Goal: Task Accomplishment & Management: Complete application form

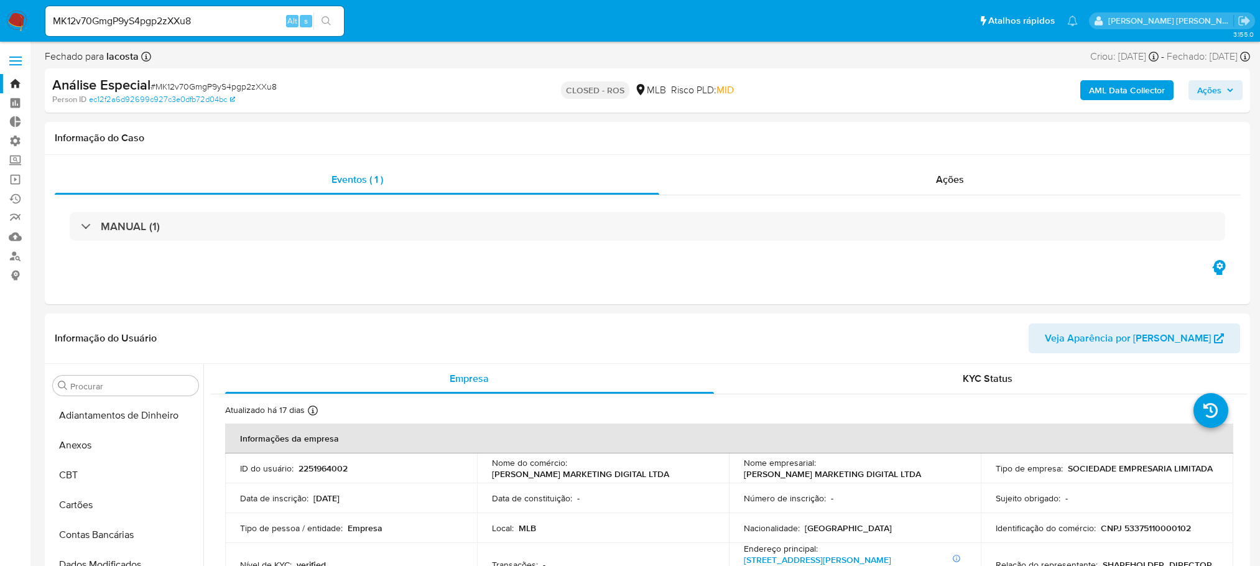
select select "10"
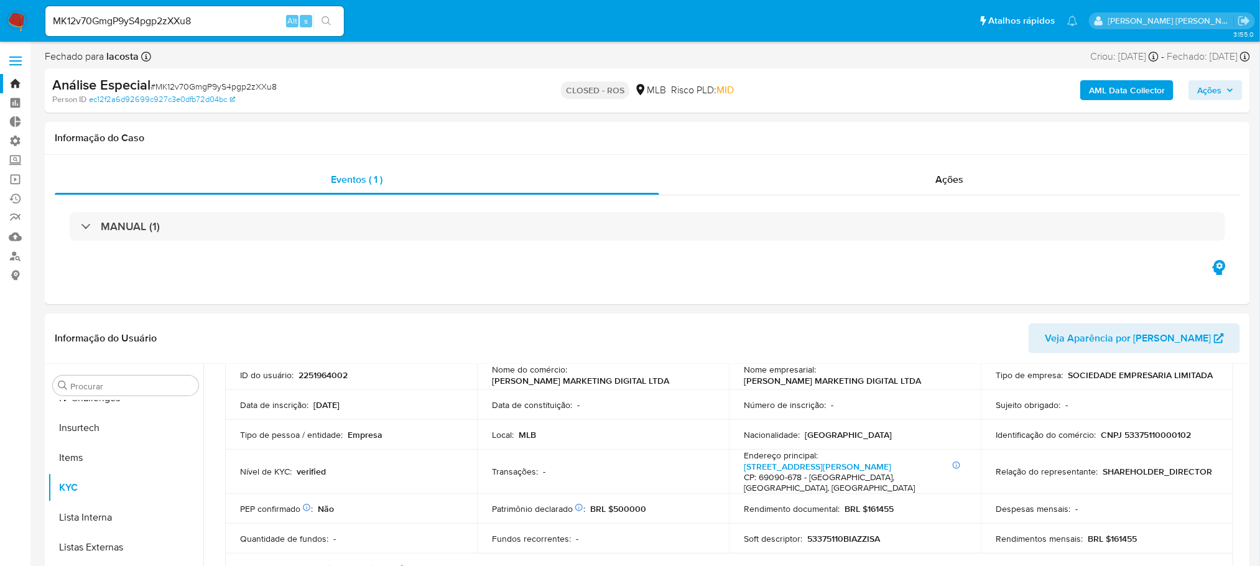
click at [12, 78] on link "Bandeja" at bounding box center [74, 83] width 148 height 19
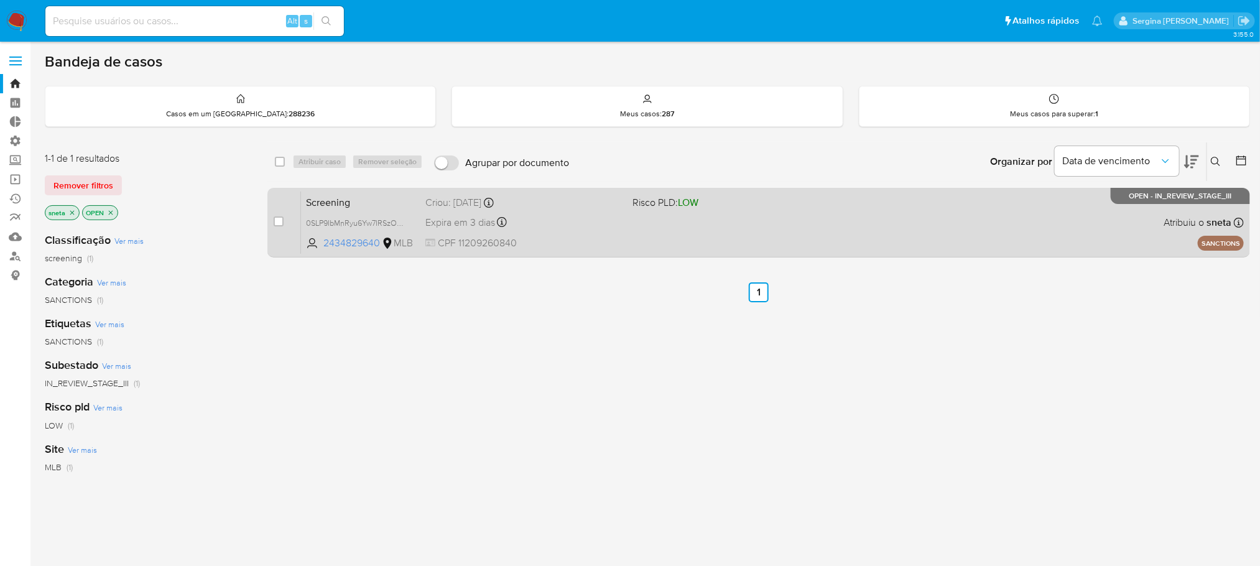
click at [636, 233] on div "Screening 0SLP9IbMnRyu6Yw7IRSzOVrY 2434829640 MLB Risco PLD: LOW Criou: 20/08/2…" at bounding box center [772, 222] width 943 height 63
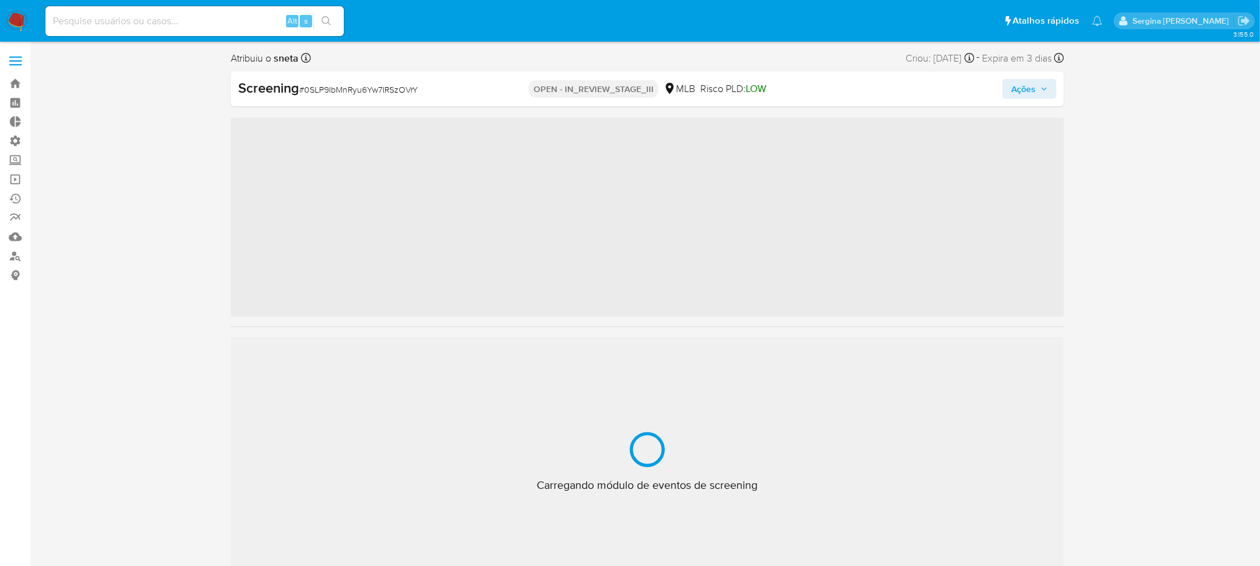
scroll to position [555, 0]
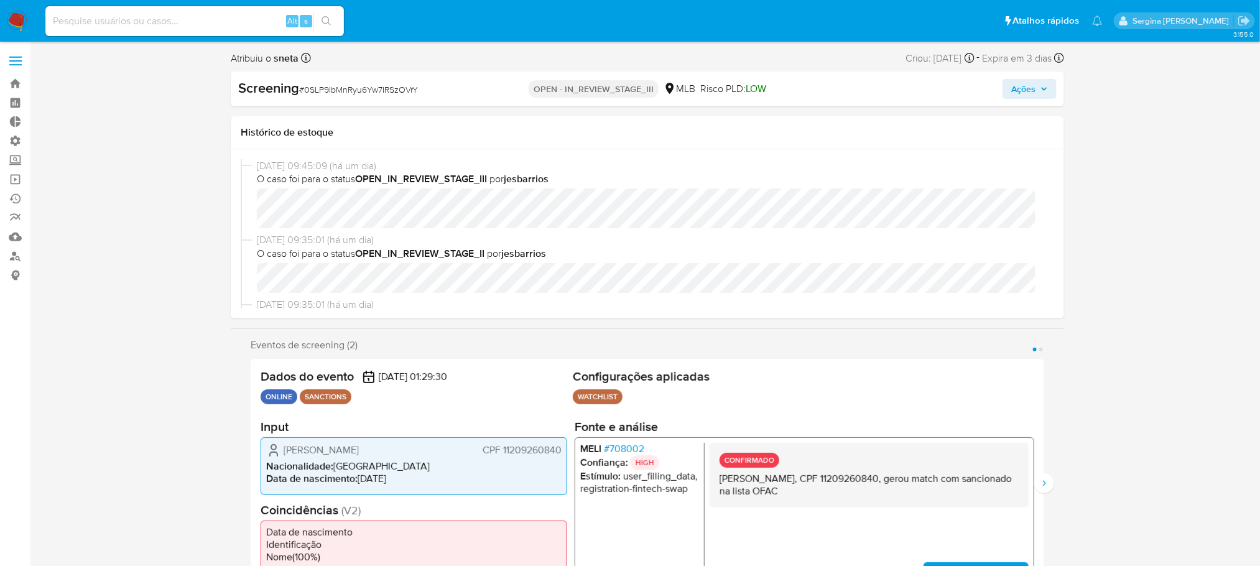
select select "10"
click at [1045, 85] on icon "button" at bounding box center [1043, 88] width 7 height 7
click at [1047, 90] on icon "button" at bounding box center [1043, 88] width 7 height 7
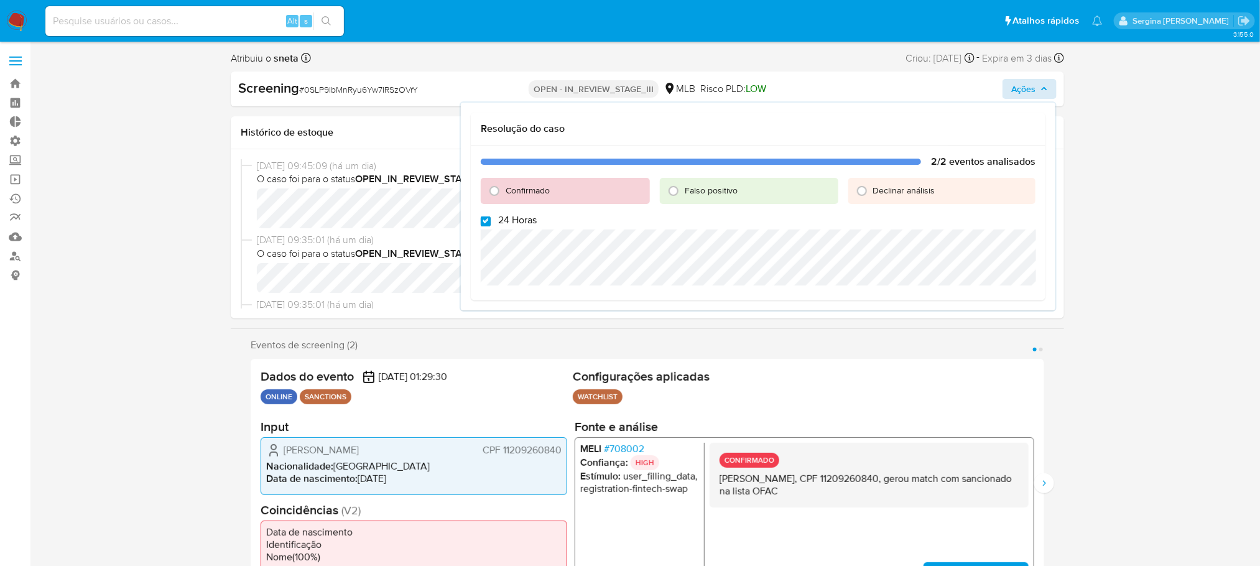
click at [486, 223] on input "24 Horas" at bounding box center [486, 221] width 10 height 10
checkbox input "false"
click at [498, 190] on input "Confirmado" at bounding box center [494, 191] width 20 height 20
radio input "true"
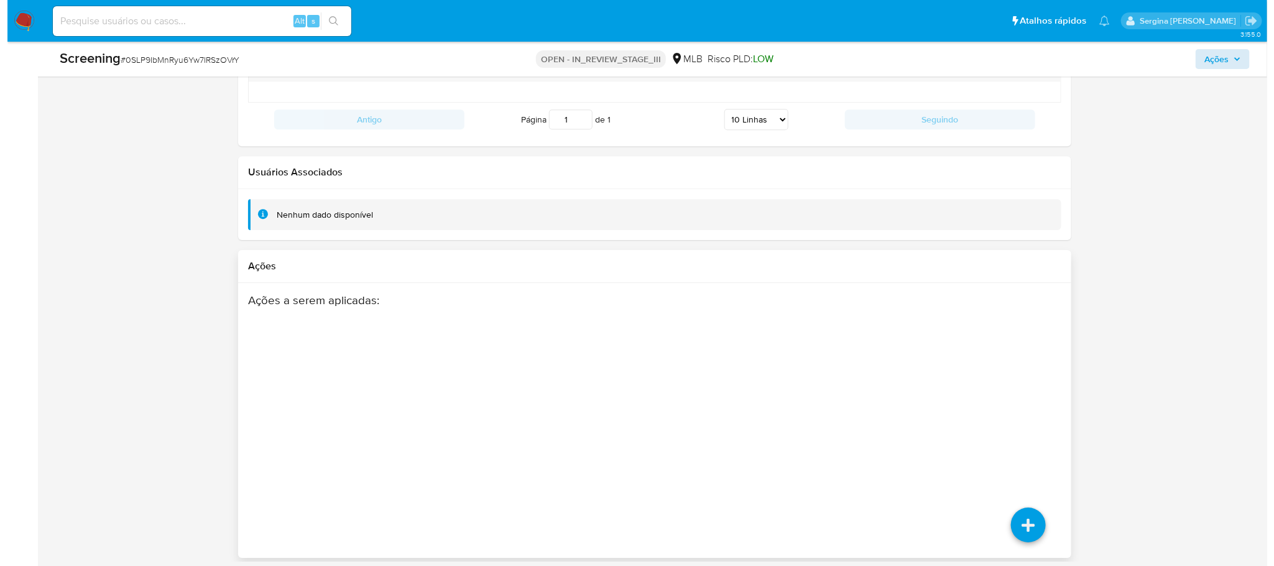
scroll to position [1989, 0]
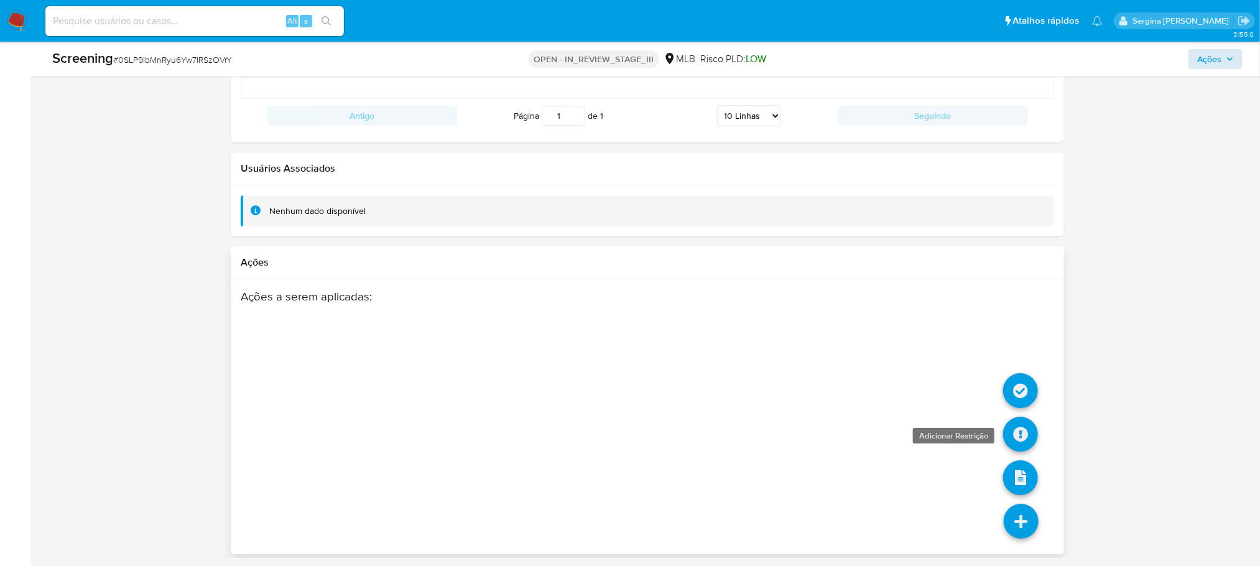
click at [1015, 430] on icon at bounding box center [1020, 434] width 35 height 35
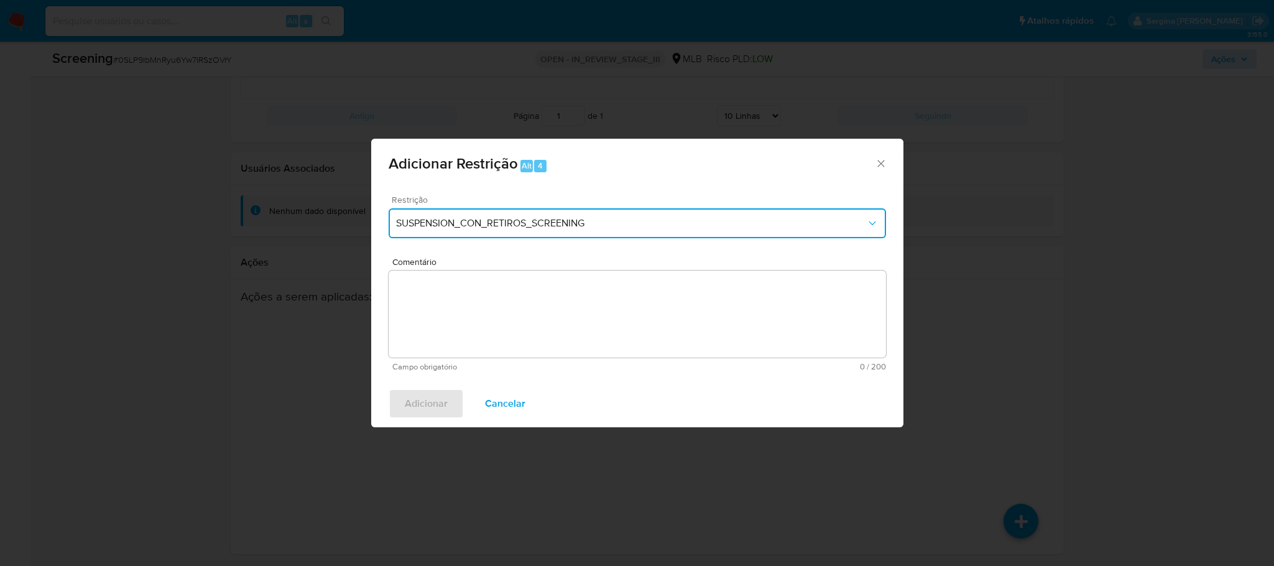
click at [575, 228] on span "SUSPENSION_CON_RETIROS_SCREENING" at bounding box center [631, 223] width 470 height 12
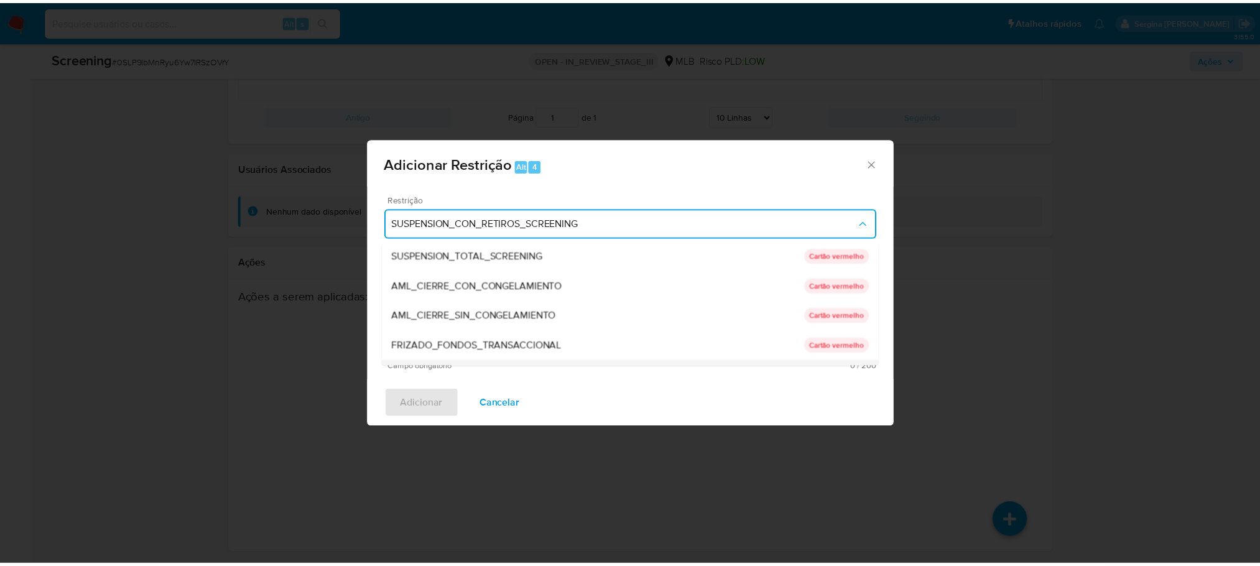
scroll to position [0, 0]
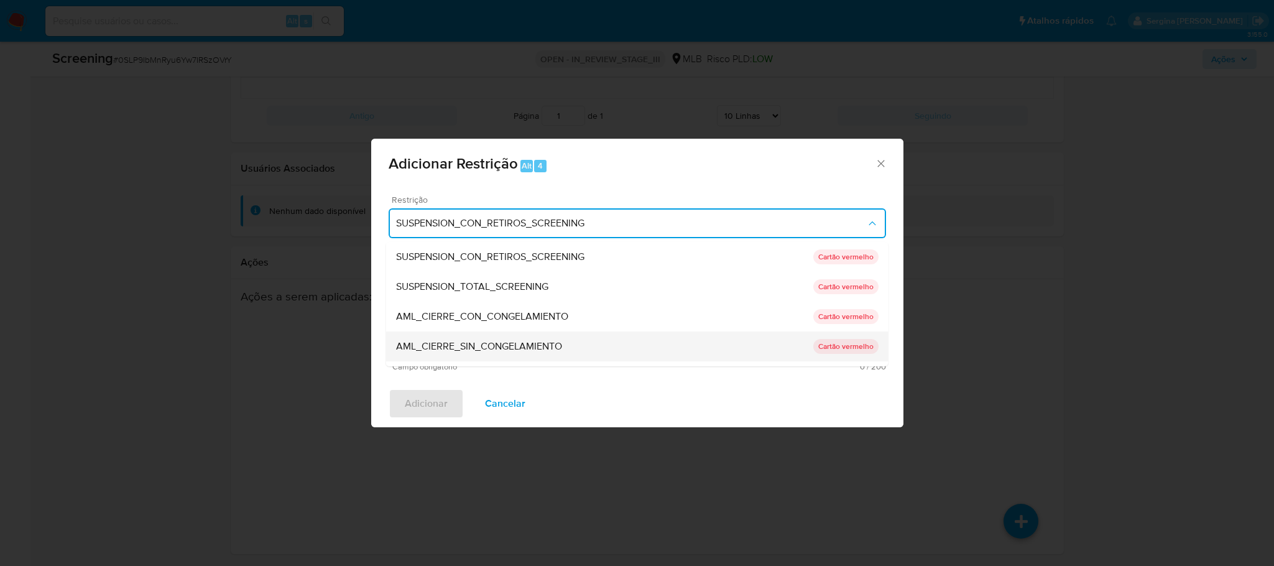
click at [545, 340] on span "AML_CIERRE_SIN_CONGELAMIENTO" at bounding box center [478, 346] width 166 height 12
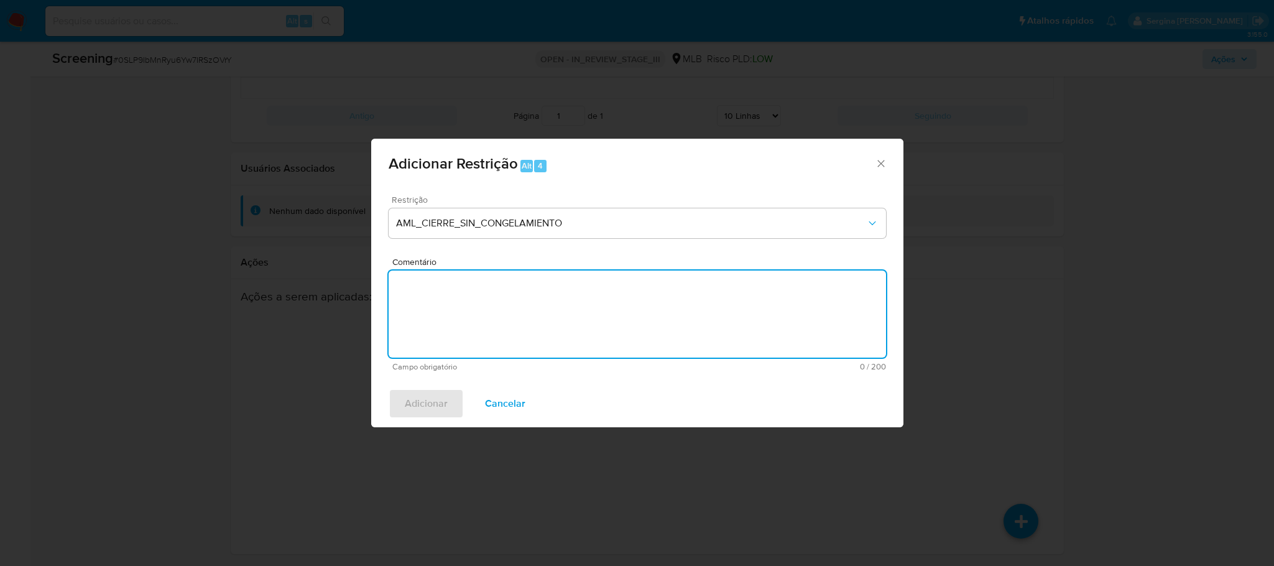
click at [513, 313] on textarea "Comentário" at bounding box center [637, 314] width 497 height 87
type textarea "match confirmed"
click at [399, 416] on button "Adicionar" at bounding box center [426, 404] width 75 height 30
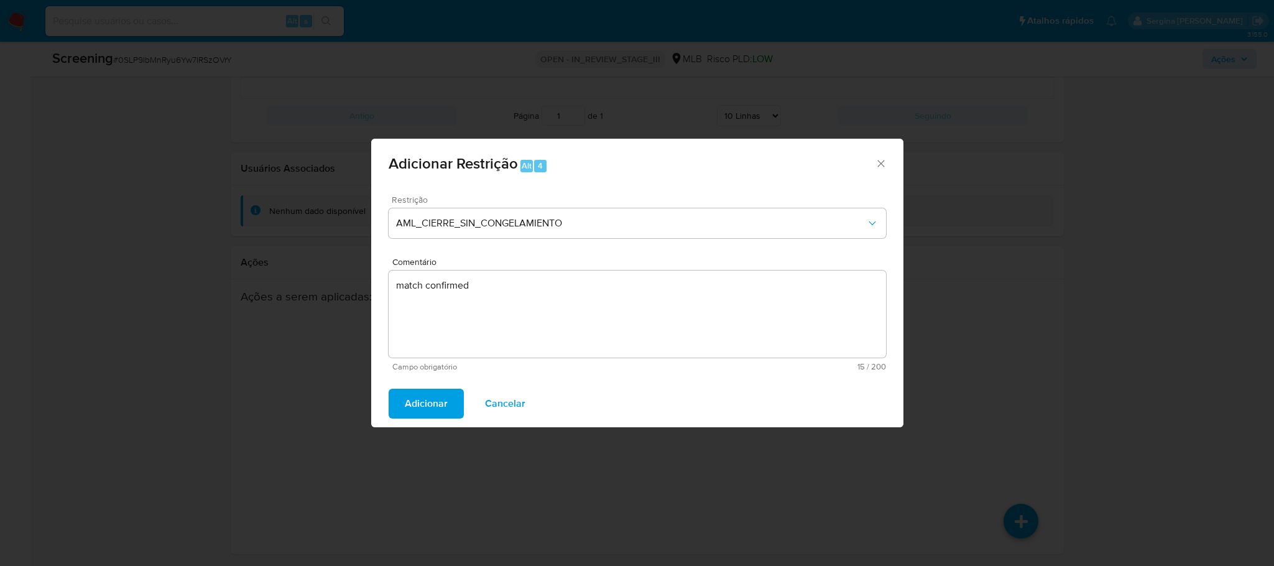
click at [405, 405] on span "Adicionar" at bounding box center [426, 403] width 43 height 27
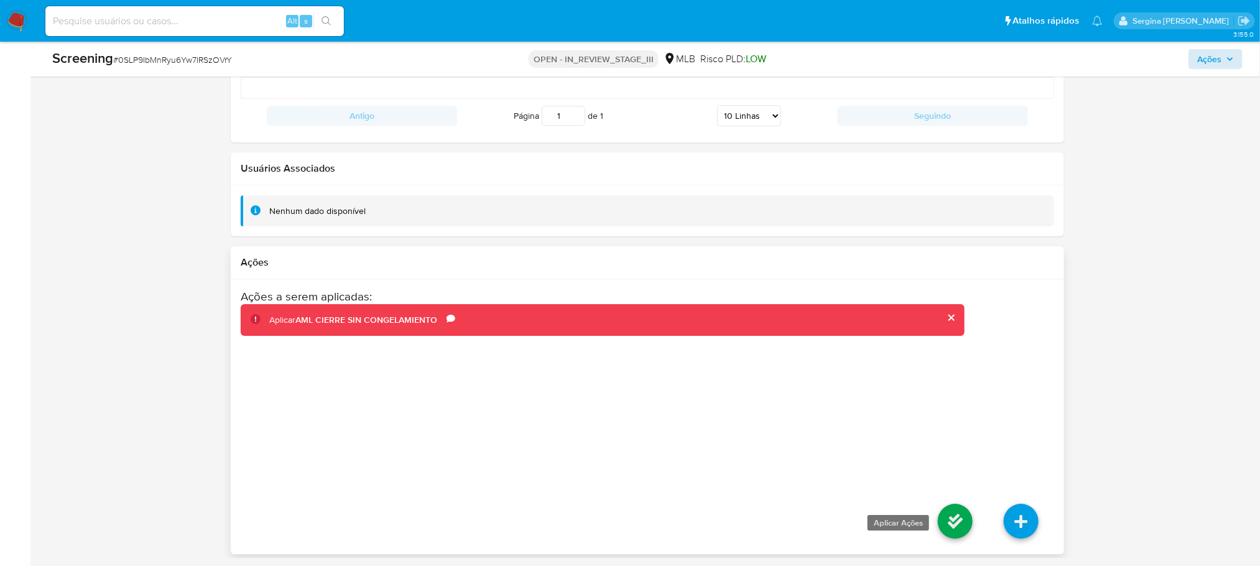
click at [966, 523] on icon at bounding box center [955, 521] width 35 height 35
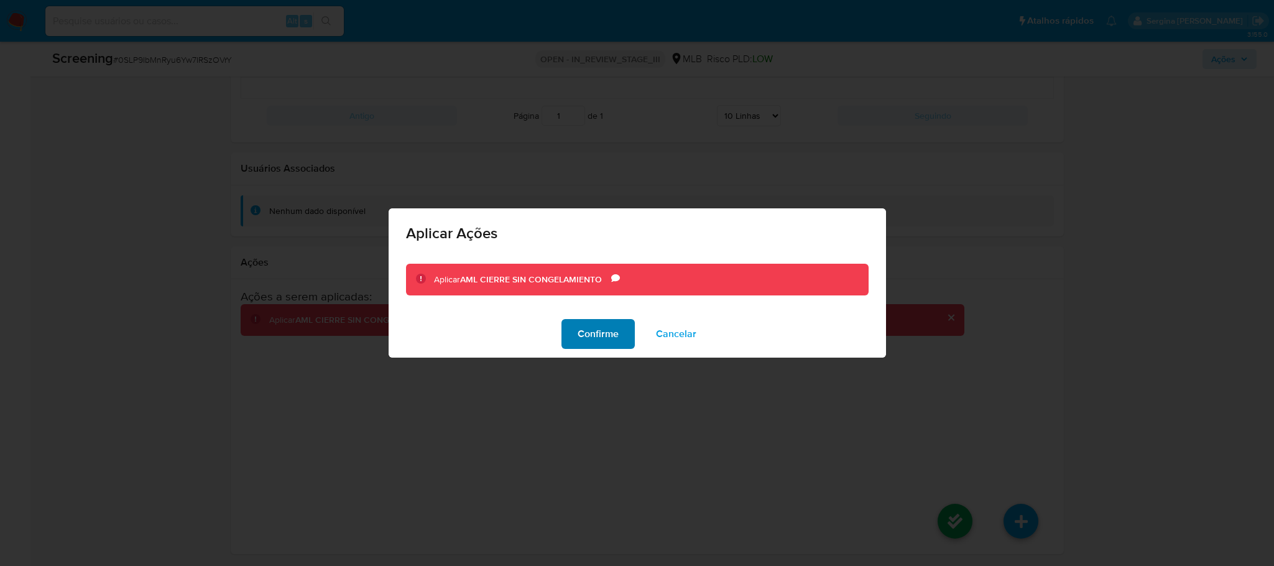
click at [605, 342] on span "Confirme" at bounding box center [598, 333] width 41 height 27
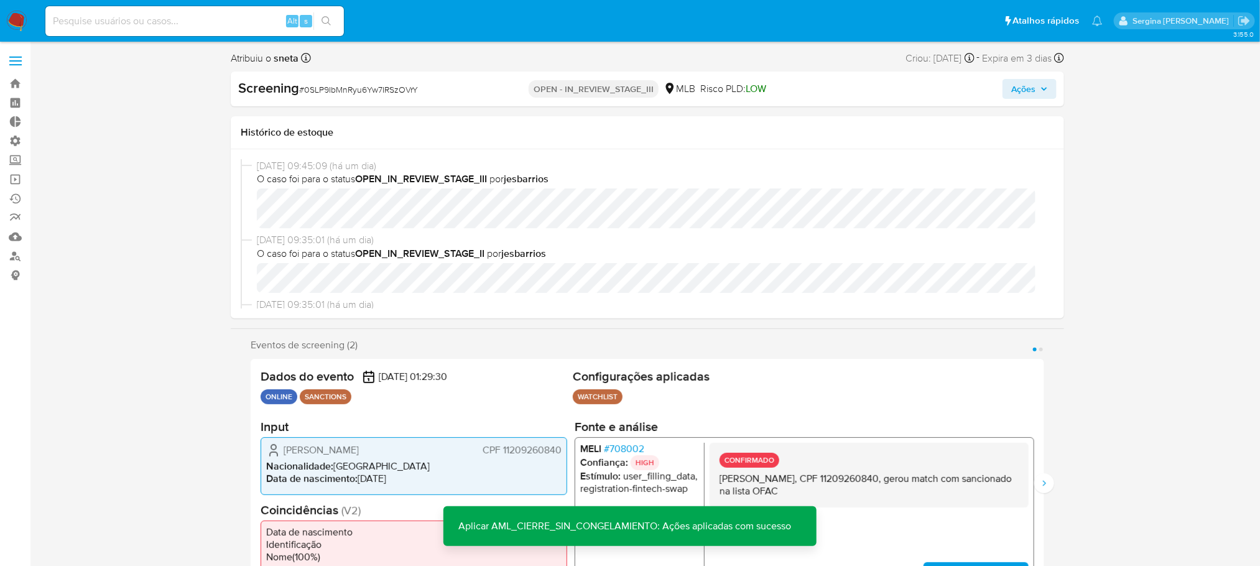
click at [1017, 85] on span "Ações" at bounding box center [1023, 89] width 24 height 20
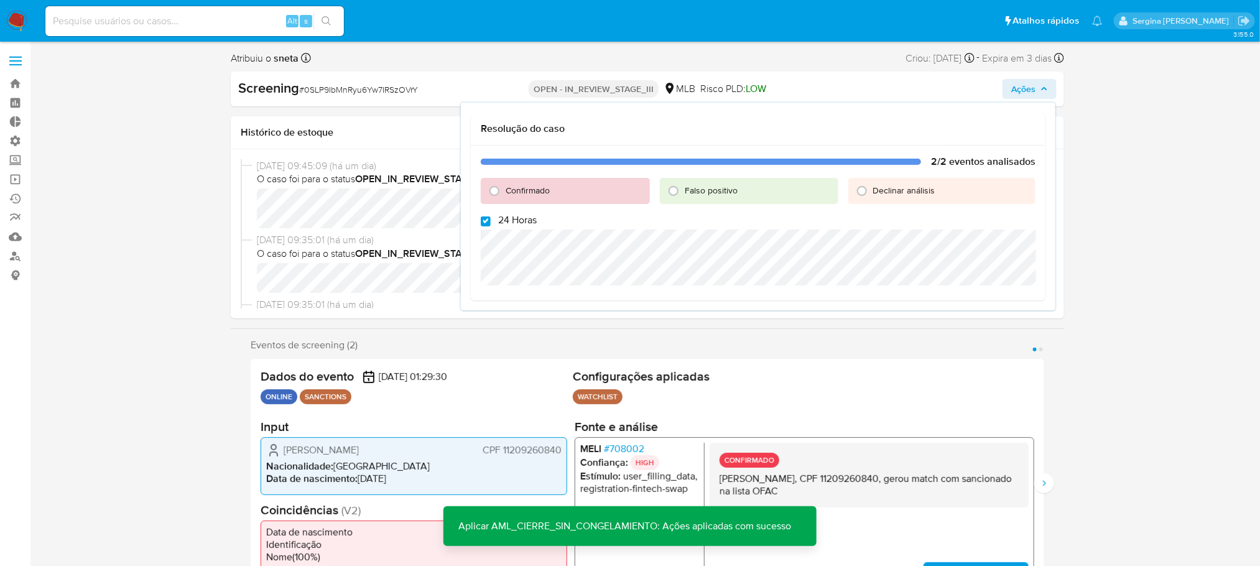
click at [491, 215] on label "24 Horas" at bounding box center [509, 220] width 56 height 12
click at [491, 216] on input "24 Horas" at bounding box center [486, 221] width 10 height 10
checkbox input "false"
click at [498, 192] on input "Confirmado" at bounding box center [494, 191] width 20 height 20
radio input "true"
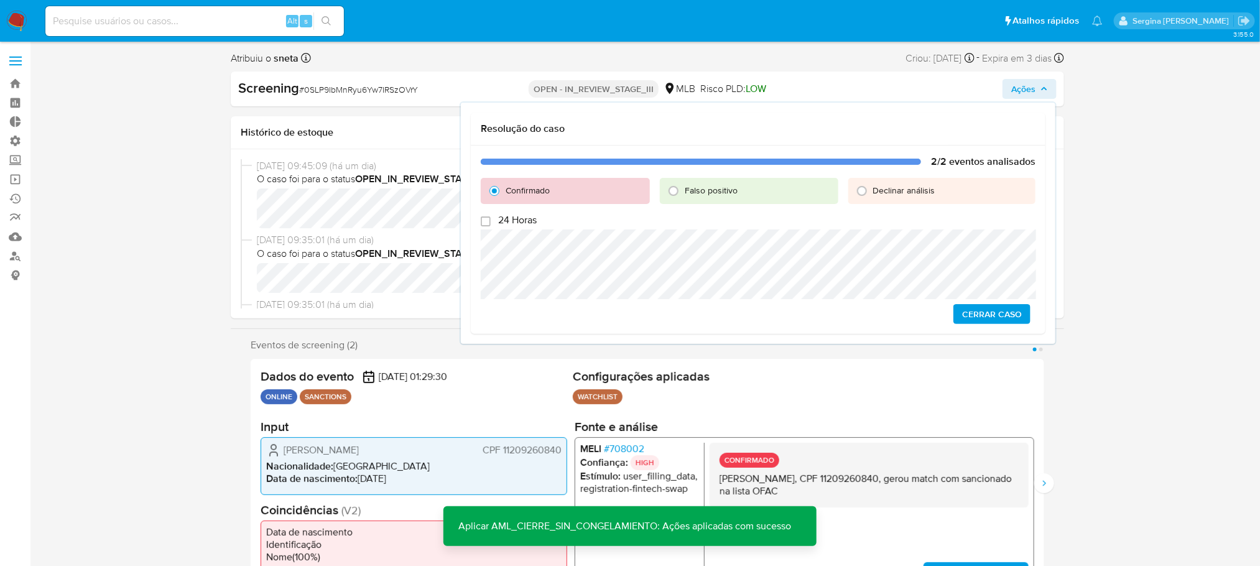
click at [987, 313] on span "Cerrar caso" at bounding box center [992, 313] width 60 height 17
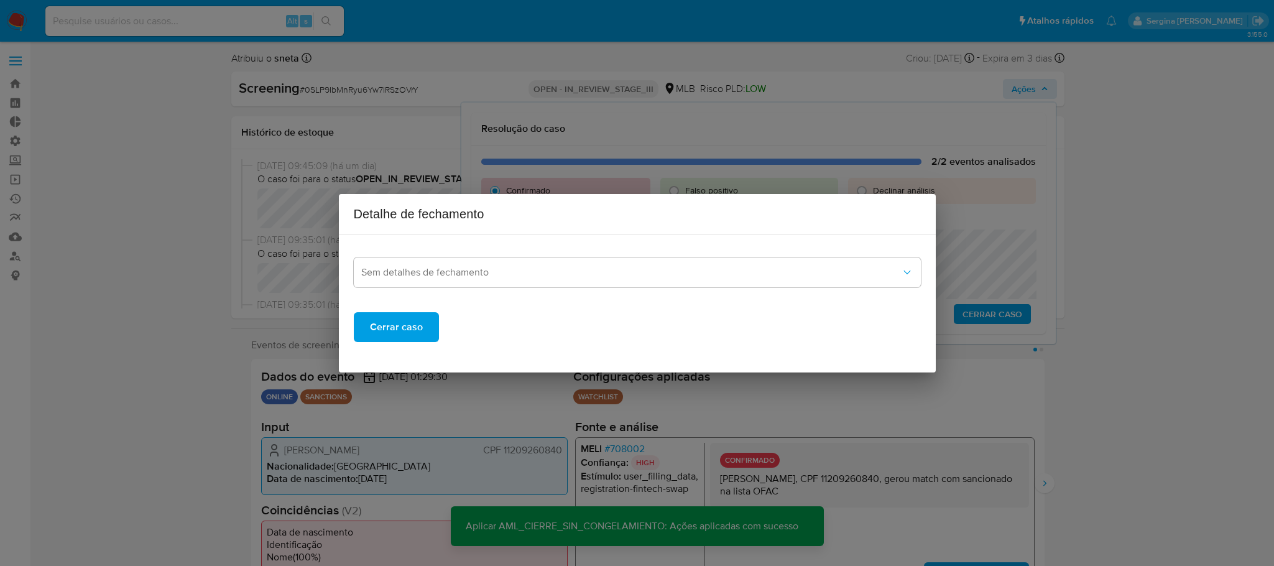
click at [416, 331] on span "Cerrar caso" at bounding box center [396, 326] width 53 height 27
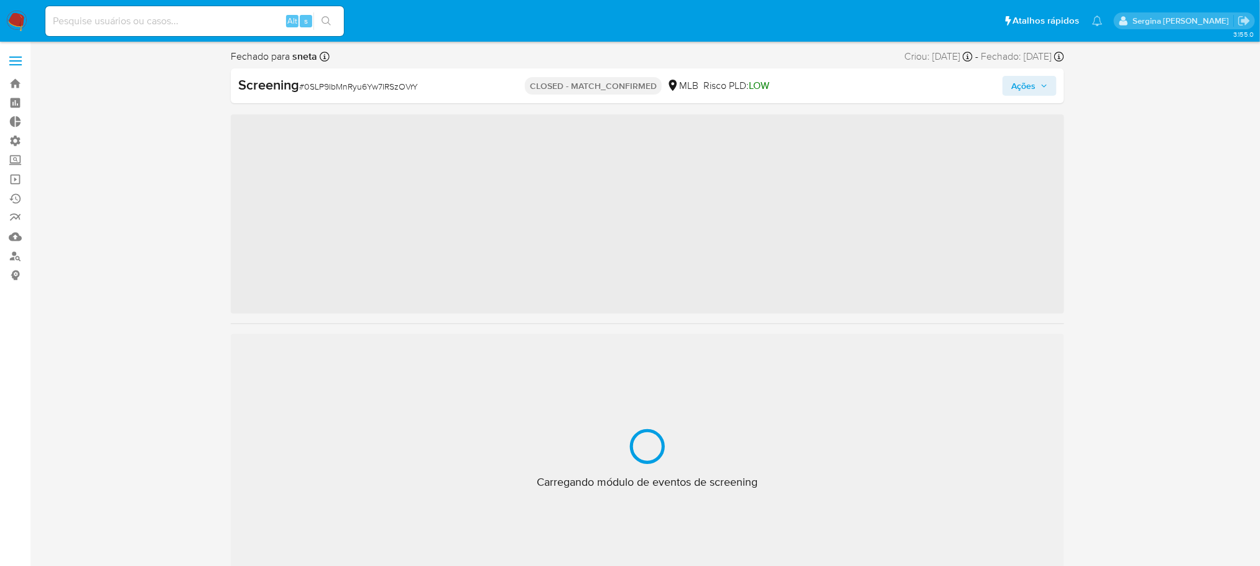
scroll to position [555, 0]
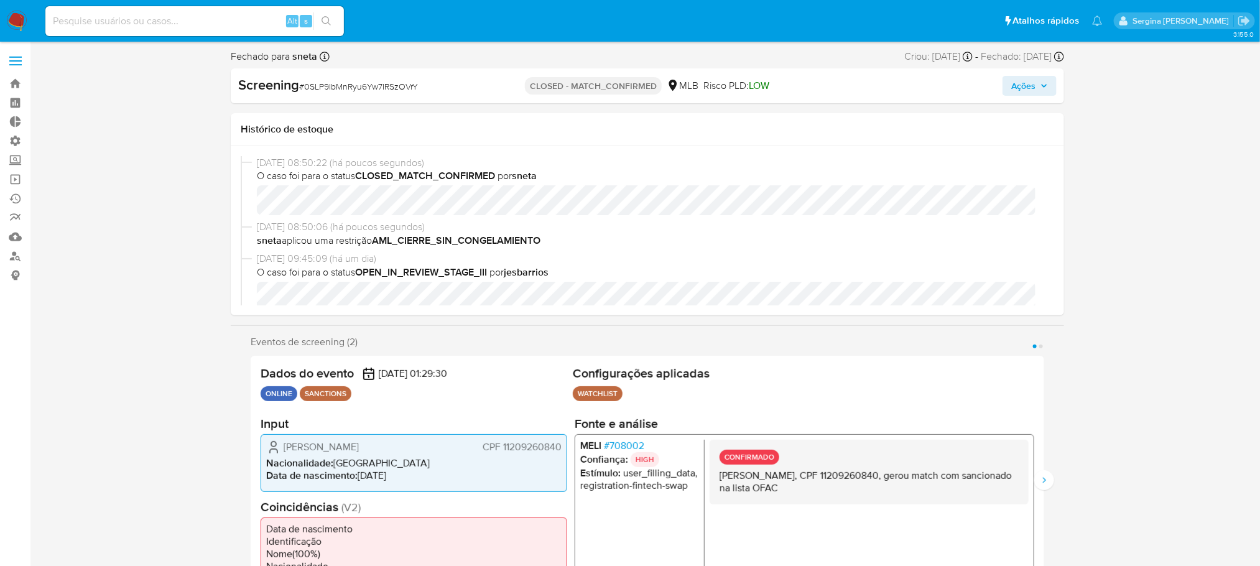
select select "10"
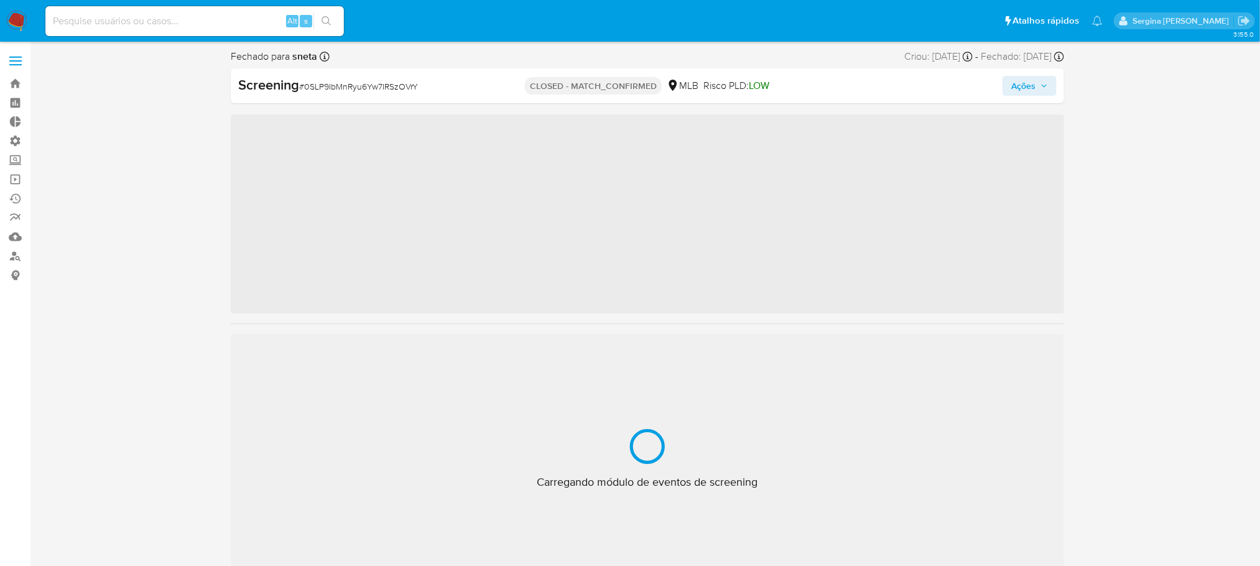
scroll to position [555, 0]
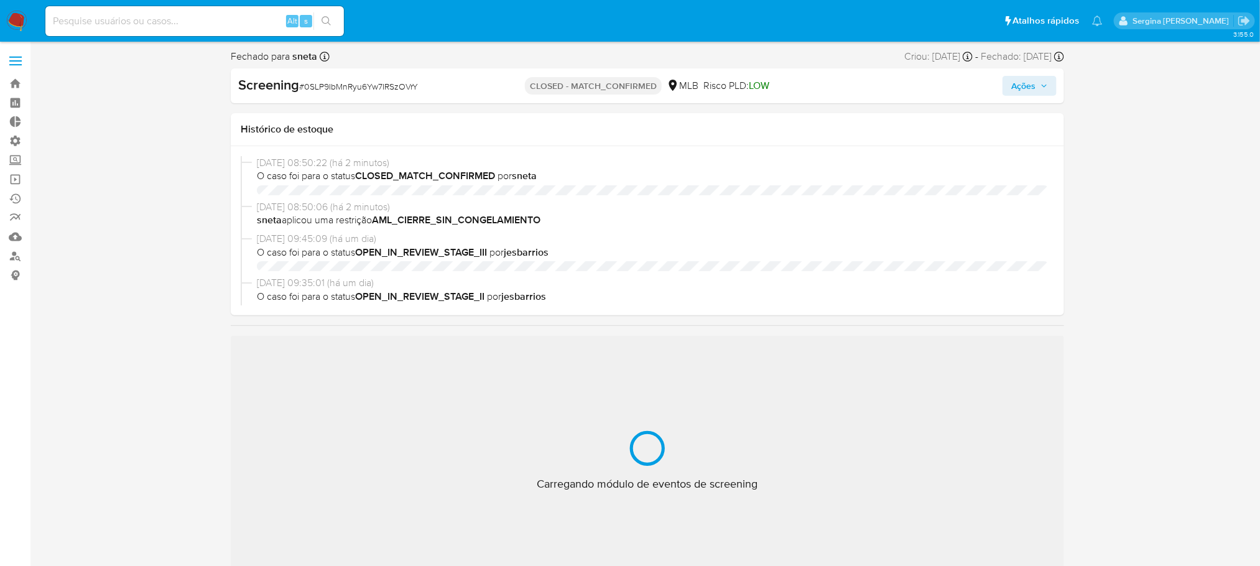
select select "10"
